Goal: Navigation & Orientation: Find specific page/section

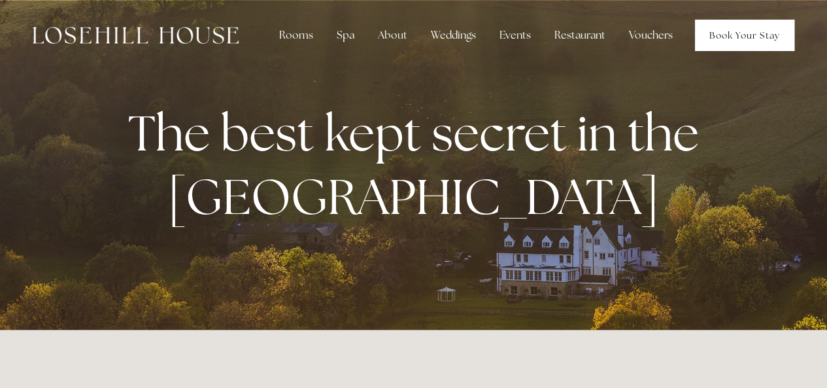
click at [712, 32] on link "Book Your Stay" at bounding box center [744, 35] width 99 height 31
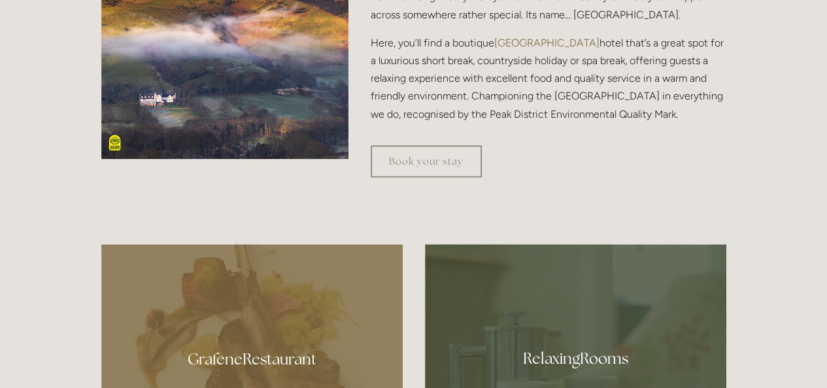
scroll to position [584, 0]
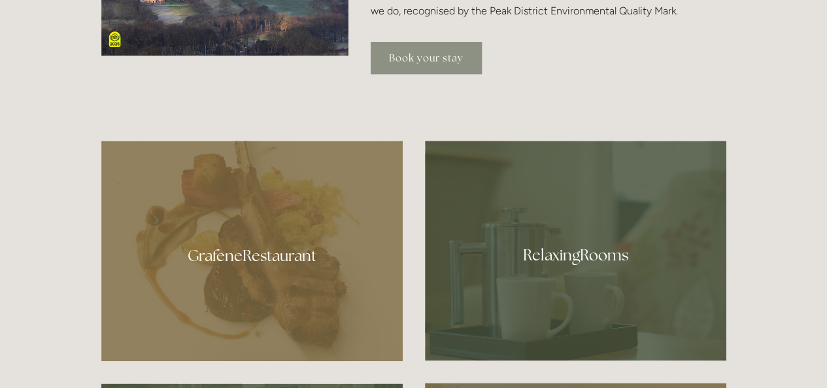
click at [392, 56] on link "Book your stay" at bounding box center [426, 58] width 111 height 32
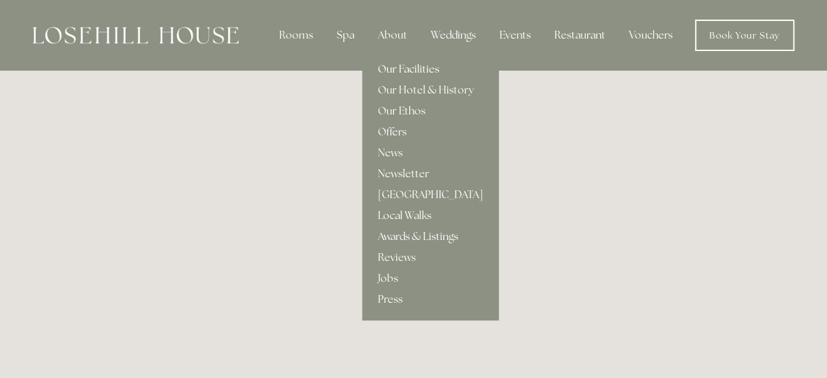
click at [384, 67] on link "Our Facilities" at bounding box center [430, 69] width 137 height 21
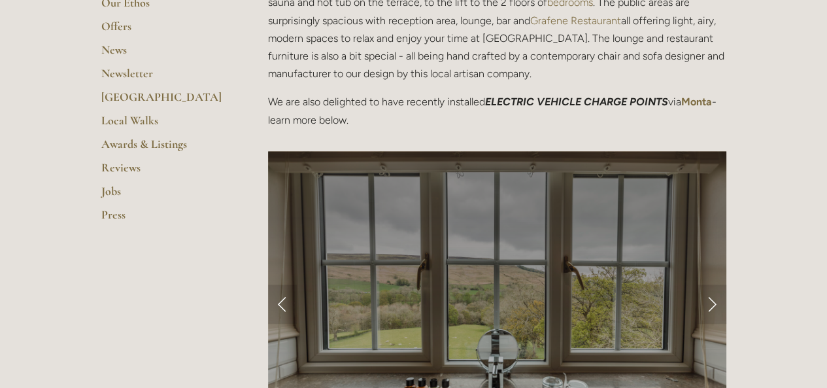
scroll to position [400, 0]
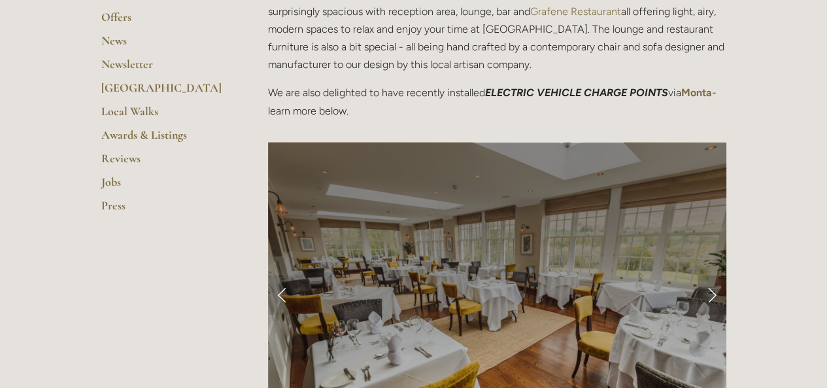
click at [714, 292] on link "Next Slide" at bounding box center [712, 294] width 29 height 39
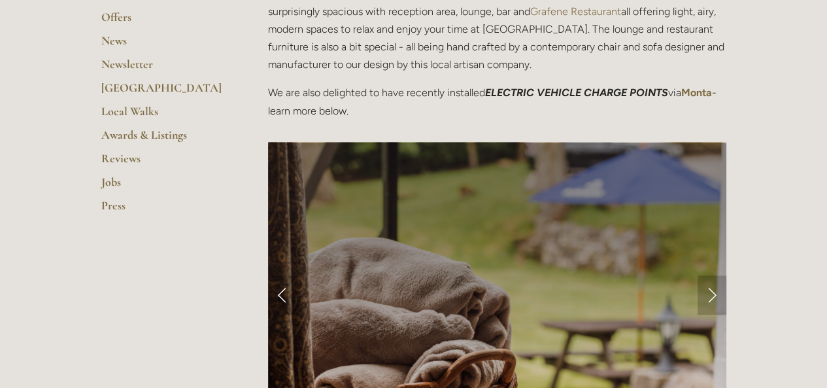
click at [714, 299] on link "Next Slide" at bounding box center [712, 294] width 29 height 39
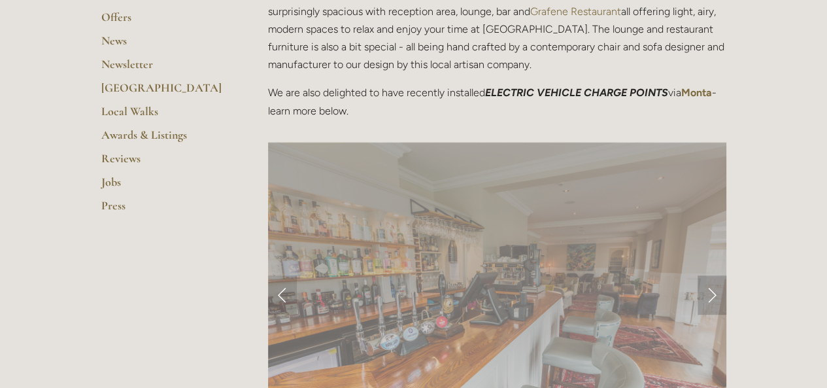
click at [713, 294] on link "Next Slide" at bounding box center [712, 294] width 29 height 39
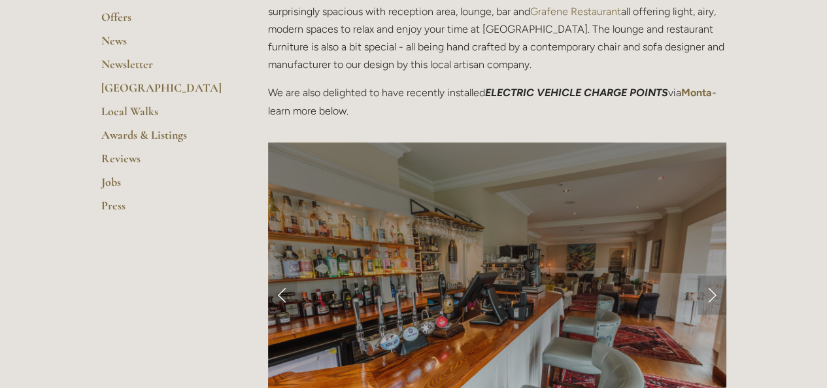
click at [716, 292] on link "Next Slide" at bounding box center [712, 294] width 29 height 39
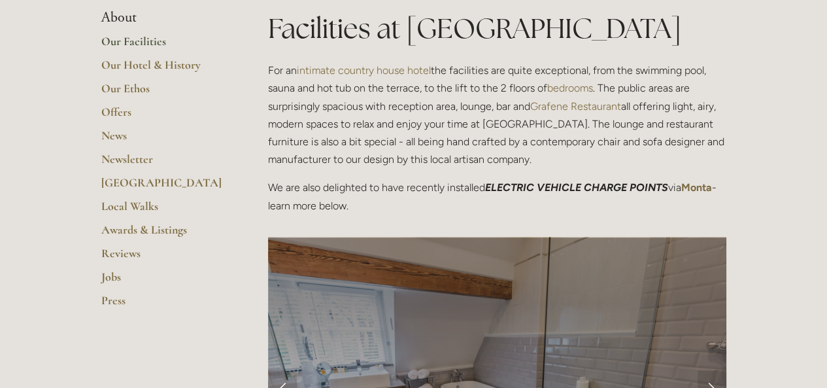
scroll to position [338, 0]
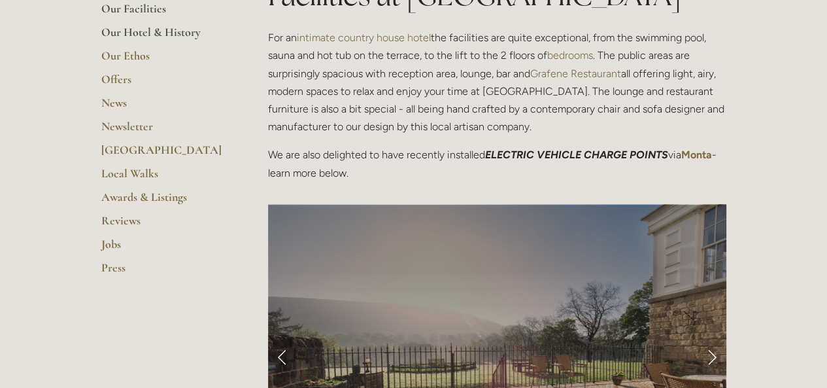
click at [106, 31] on link "Our Hotel & History" at bounding box center [163, 37] width 125 height 24
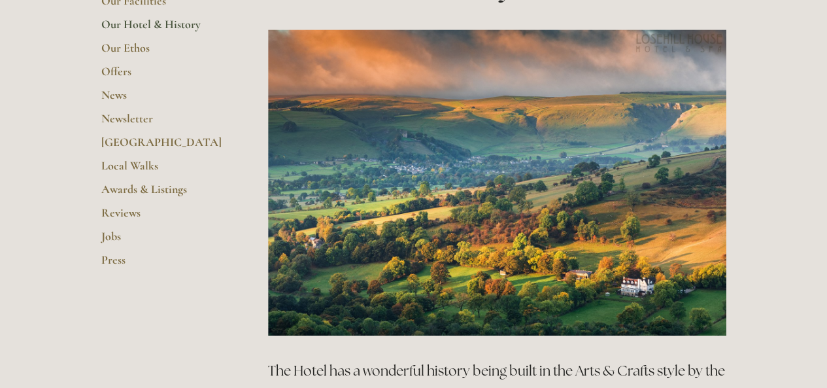
scroll to position [343, 0]
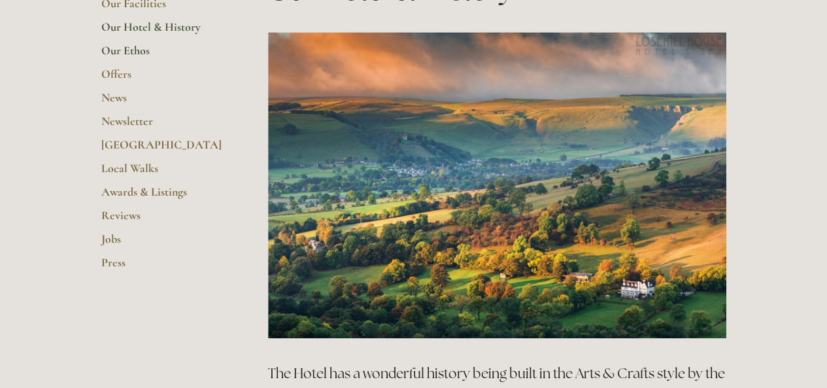
click at [107, 50] on link "Our Ethos" at bounding box center [163, 55] width 125 height 24
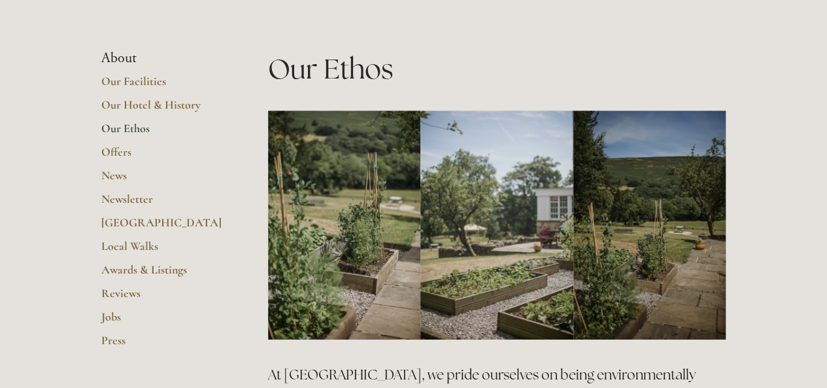
scroll to position [205, 0]
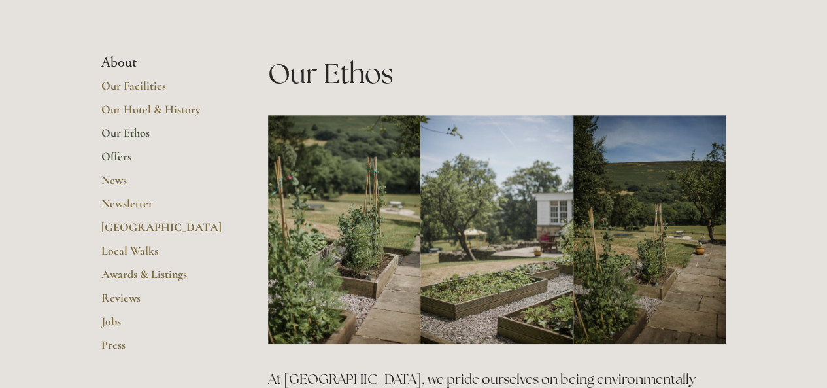
click at [105, 154] on link "Offers" at bounding box center [163, 161] width 125 height 24
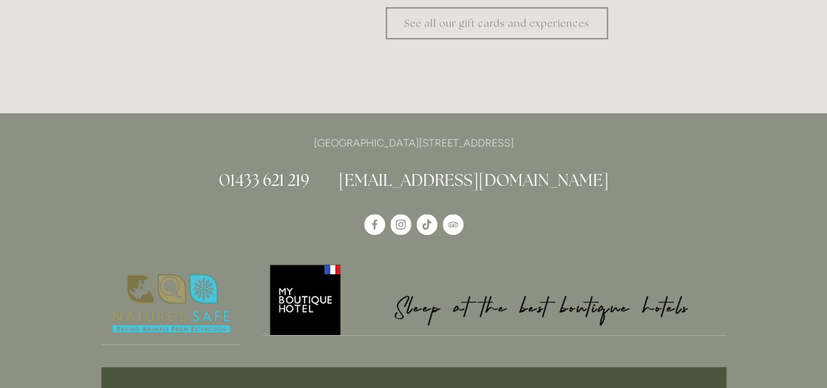
scroll to position [2742, 0]
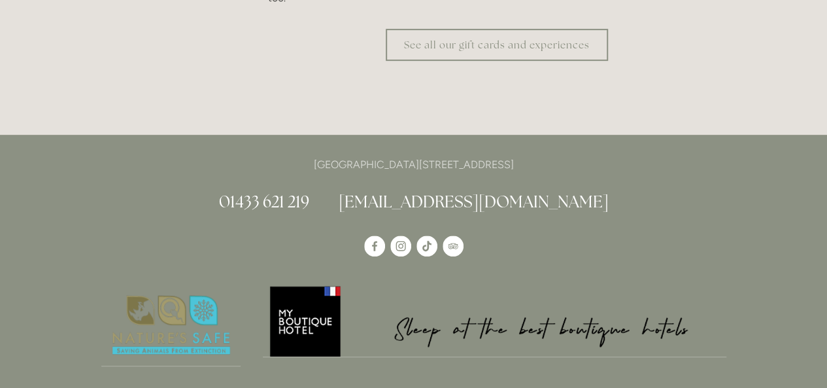
drag, startPoint x: 562, startPoint y: 124, endPoint x: 520, endPoint y: 129, distance: 42.2
click at [520, 156] on p "[GEOGRAPHIC_DATA][STREET_ADDRESS]" at bounding box center [413, 165] width 625 height 18
copy p "S33 6AF"
